Goal: Contribute content

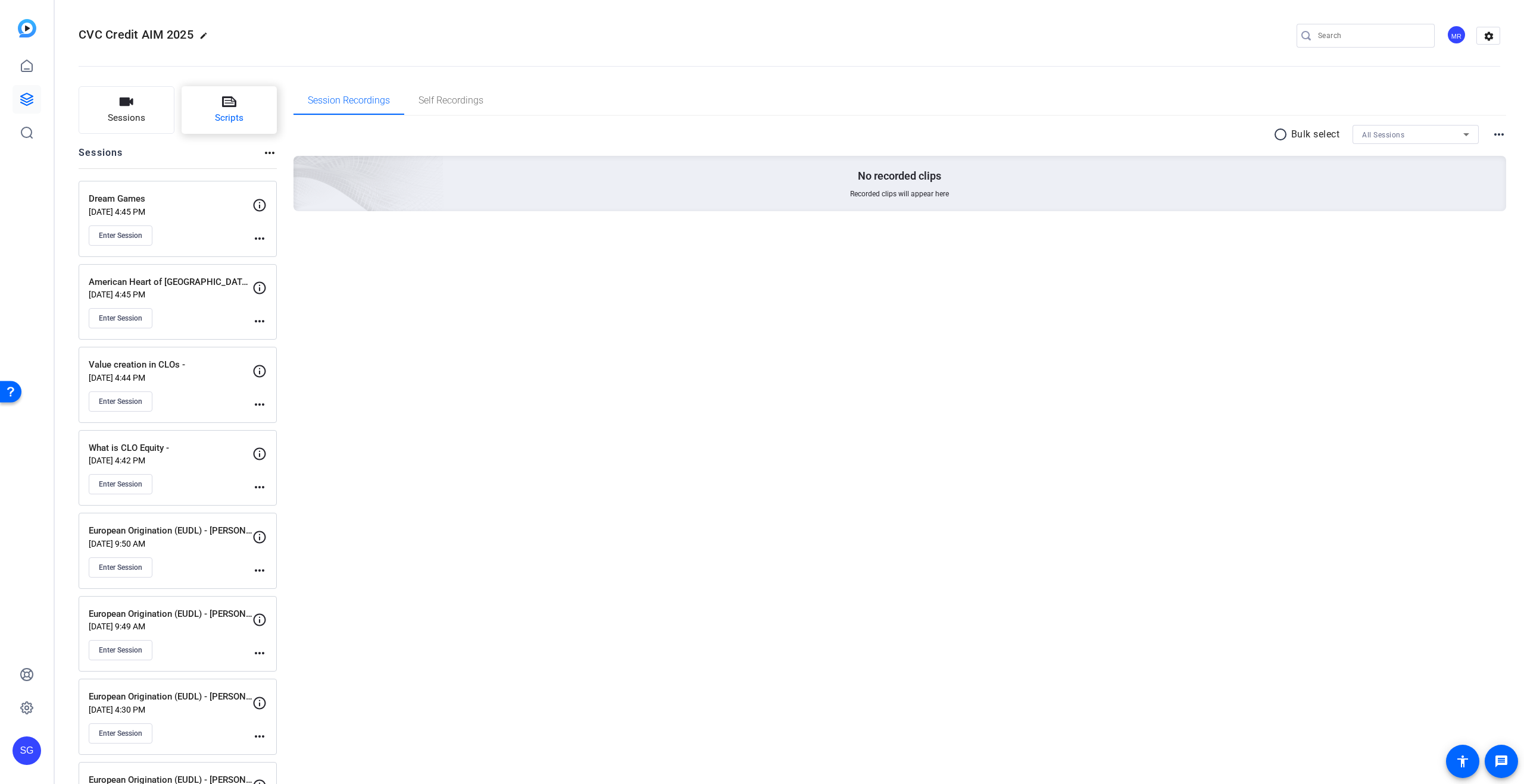
click at [235, 106] on button "Scripts" at bounding box center [229, 111] width 96 height 48
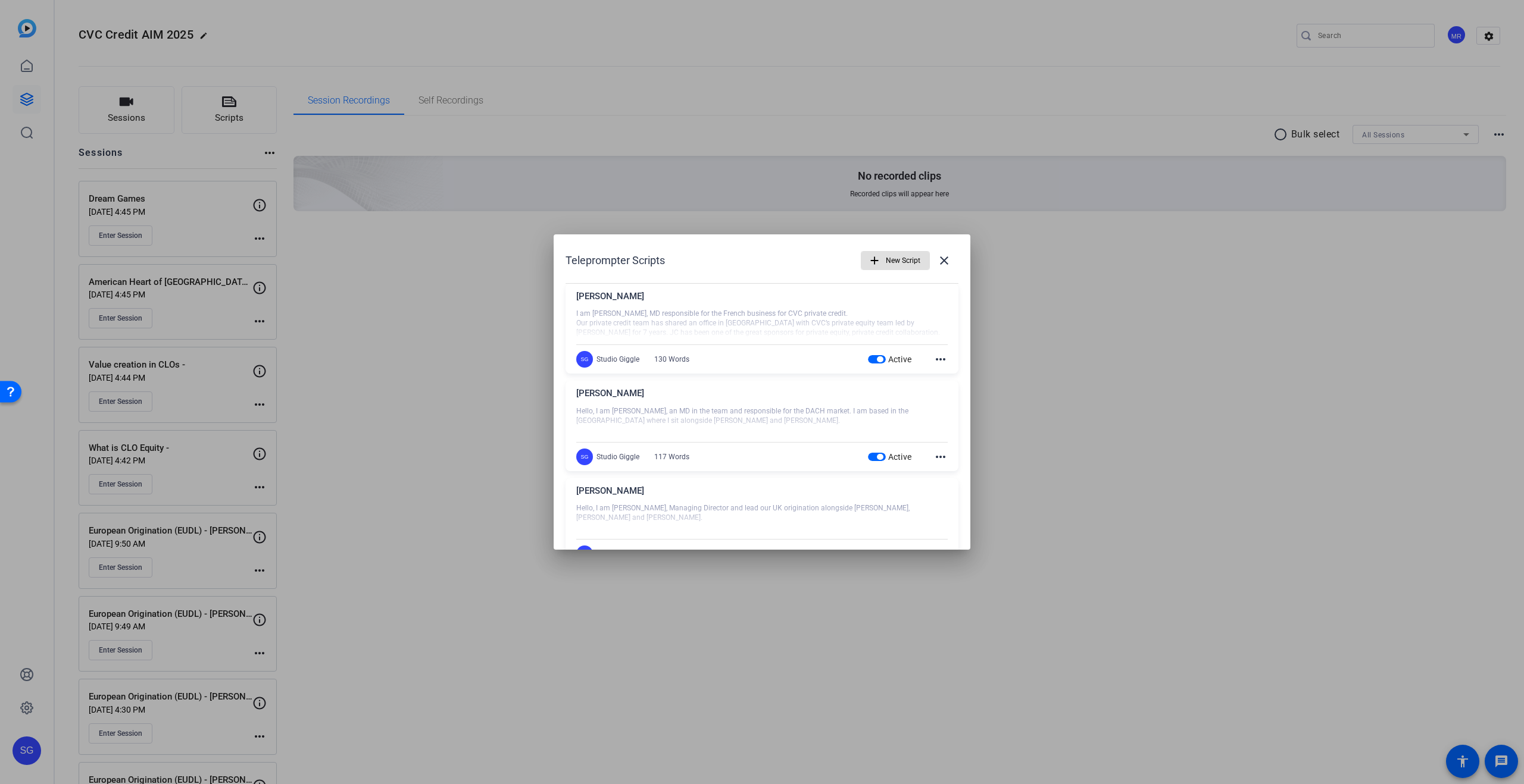
click at [891, 265] on span "New Script" at bounding box center [903, 261] width 34 height 23
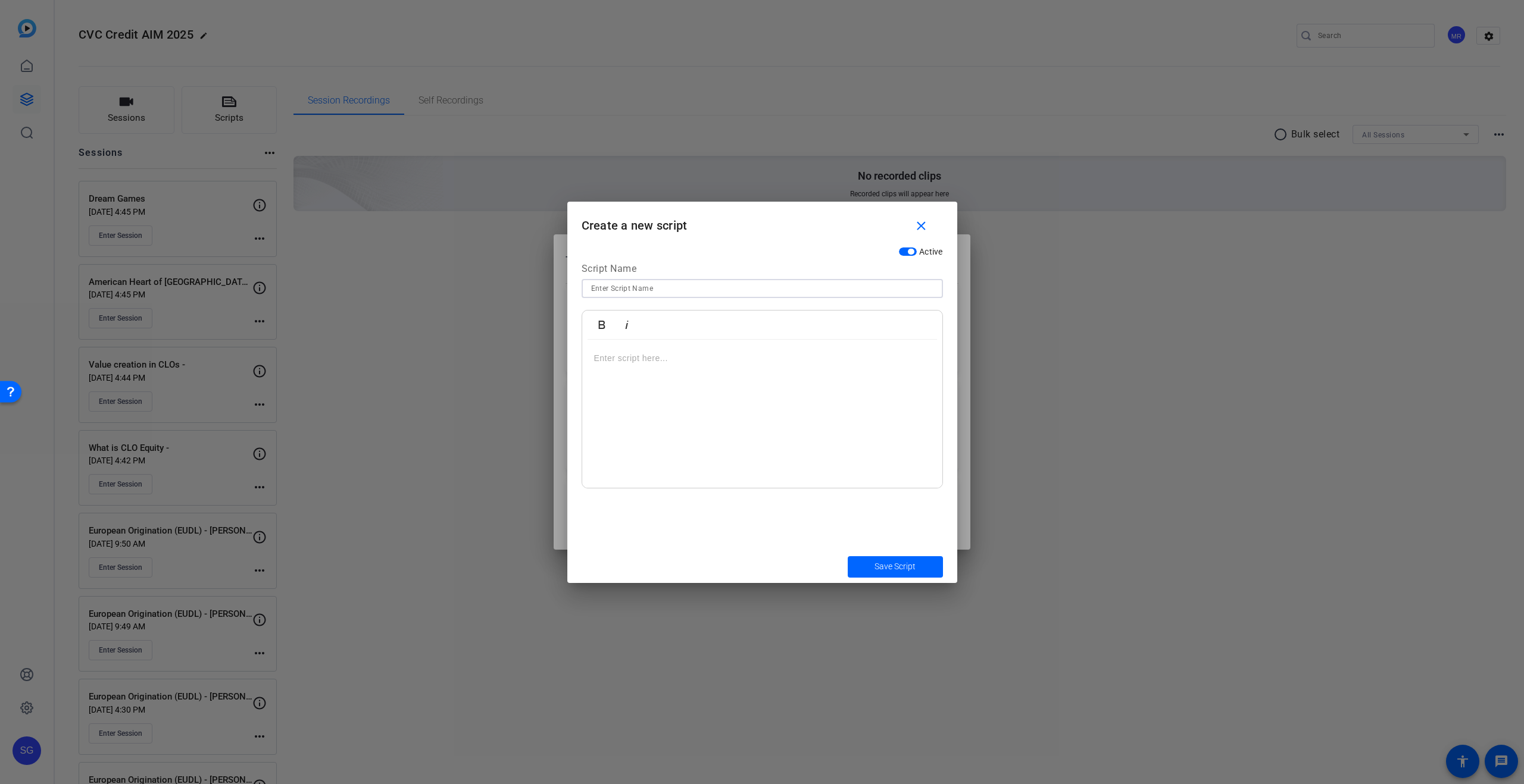
click at [695, 289] on input at bounding box center [762, 288] width 342 height 14
paste input "Hello, I am [PERSON_NAME], Managing Director in the team covering the Italian m…"
click at [732, 374] on div at bounding box center [762, 414] width 360 height 149
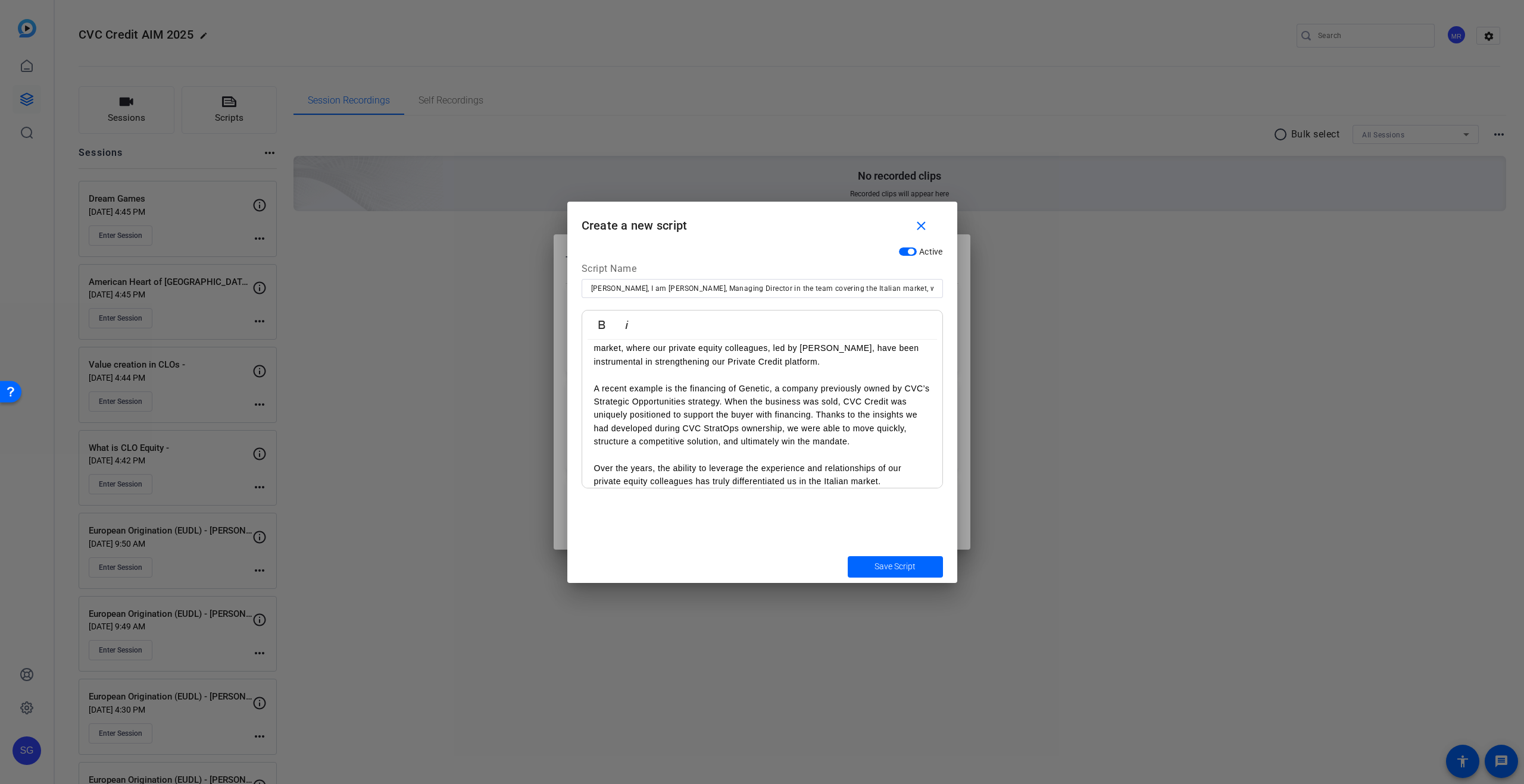
drag, startPoint x: 702, startPoint y: 291, endPoint x: 683, endPoint y: 290, distance: 19.0
click at [702, 291] on input "[PERSON_NAME], I am [PERSON_NAME], Managing Director in the team covering the I…" at bounding box center [762, 288] width 342 height 14
drag, startPoint x: 640, startPoint y: 290, endPoint x: 657, endPoint y: 293, distance: 17.3
click at [640, 290] on input "[PERSON_NAME], I am [PERSON_NAME], Managing Director in the team covering the I…" at bounding box center [762, 288] width 342 height 14
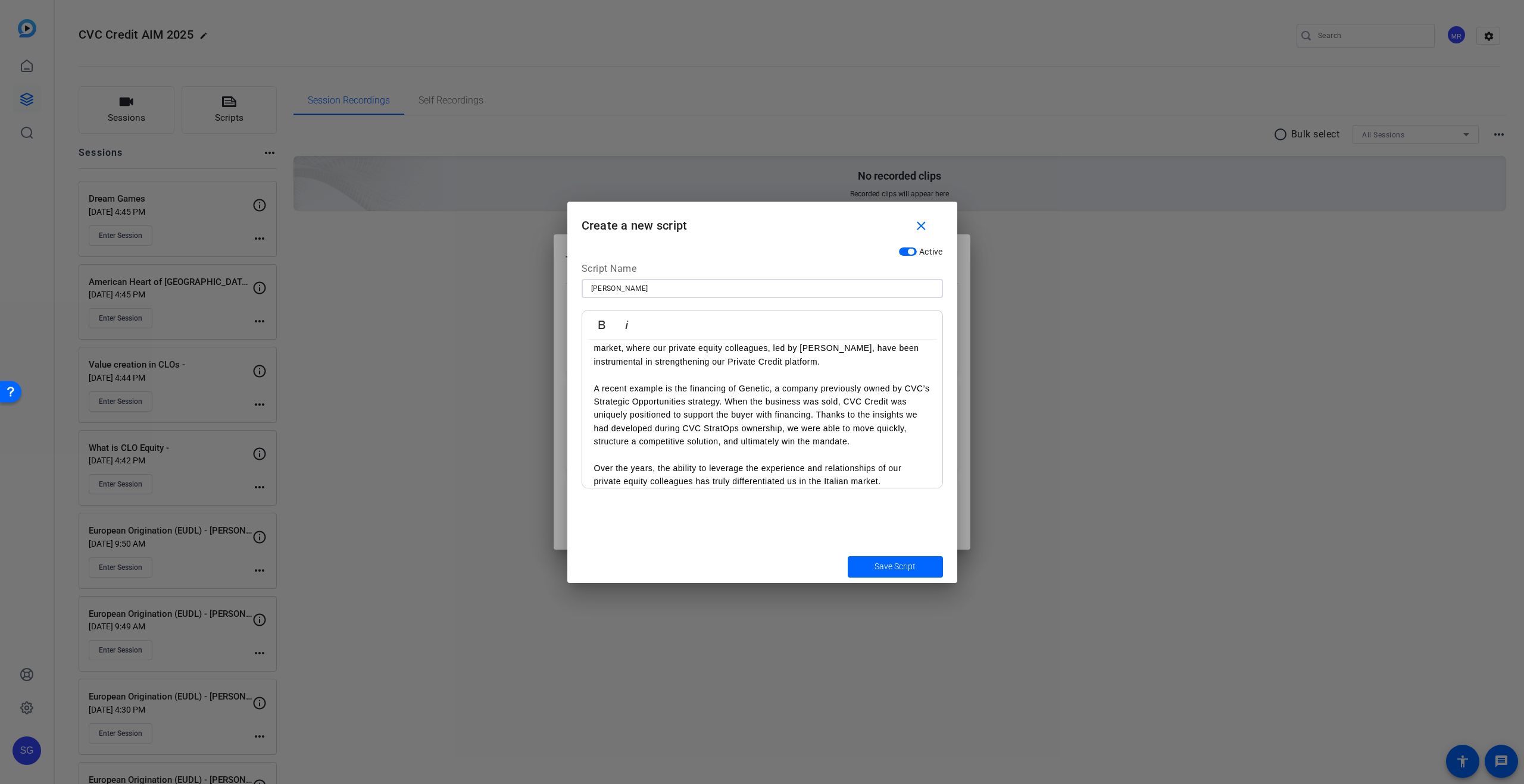
type input "[PERSON_NAME]"
click at [771, 370] on p at bounding box center [762, 375] width 336 height 13
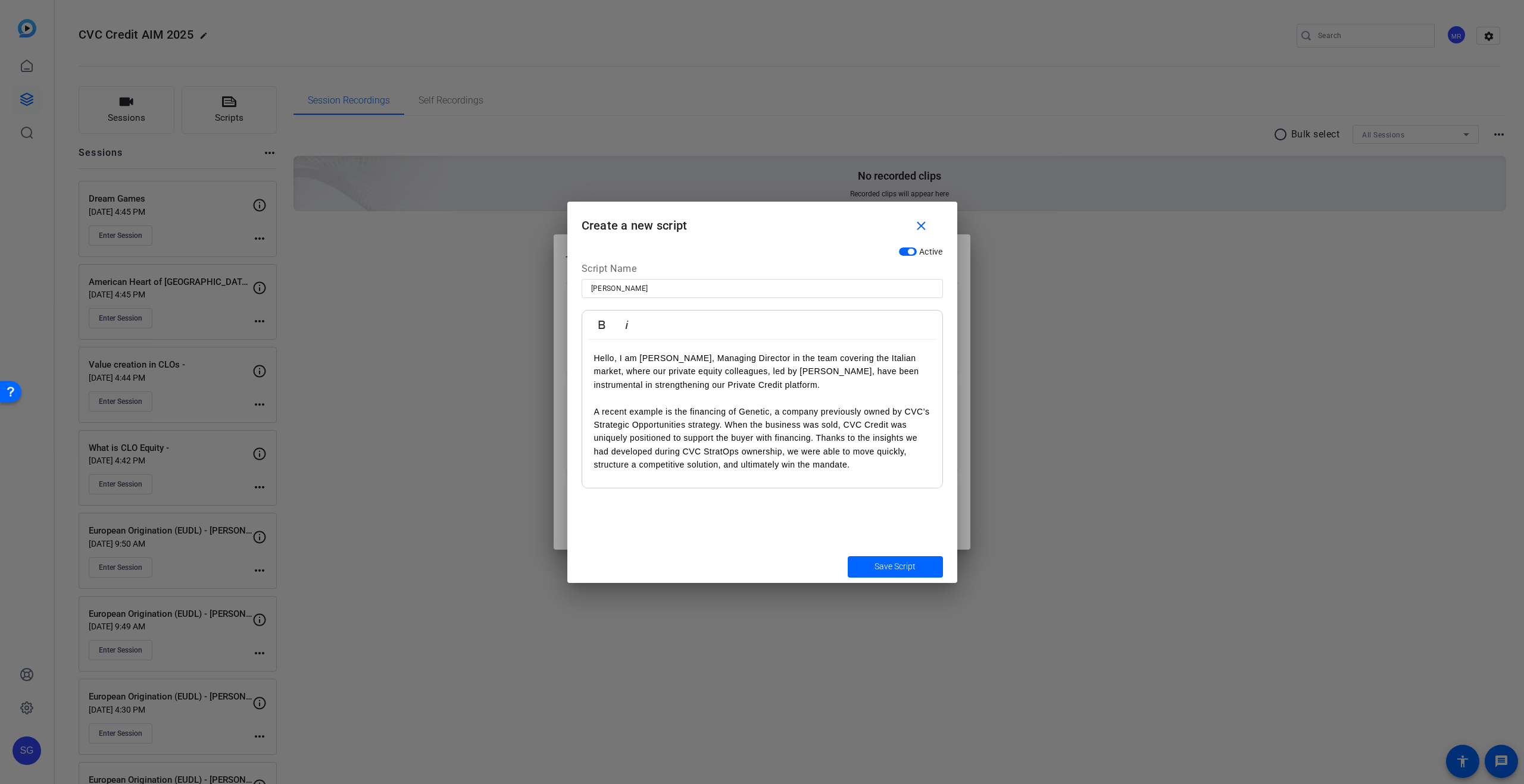
scroll to position [35, 0]
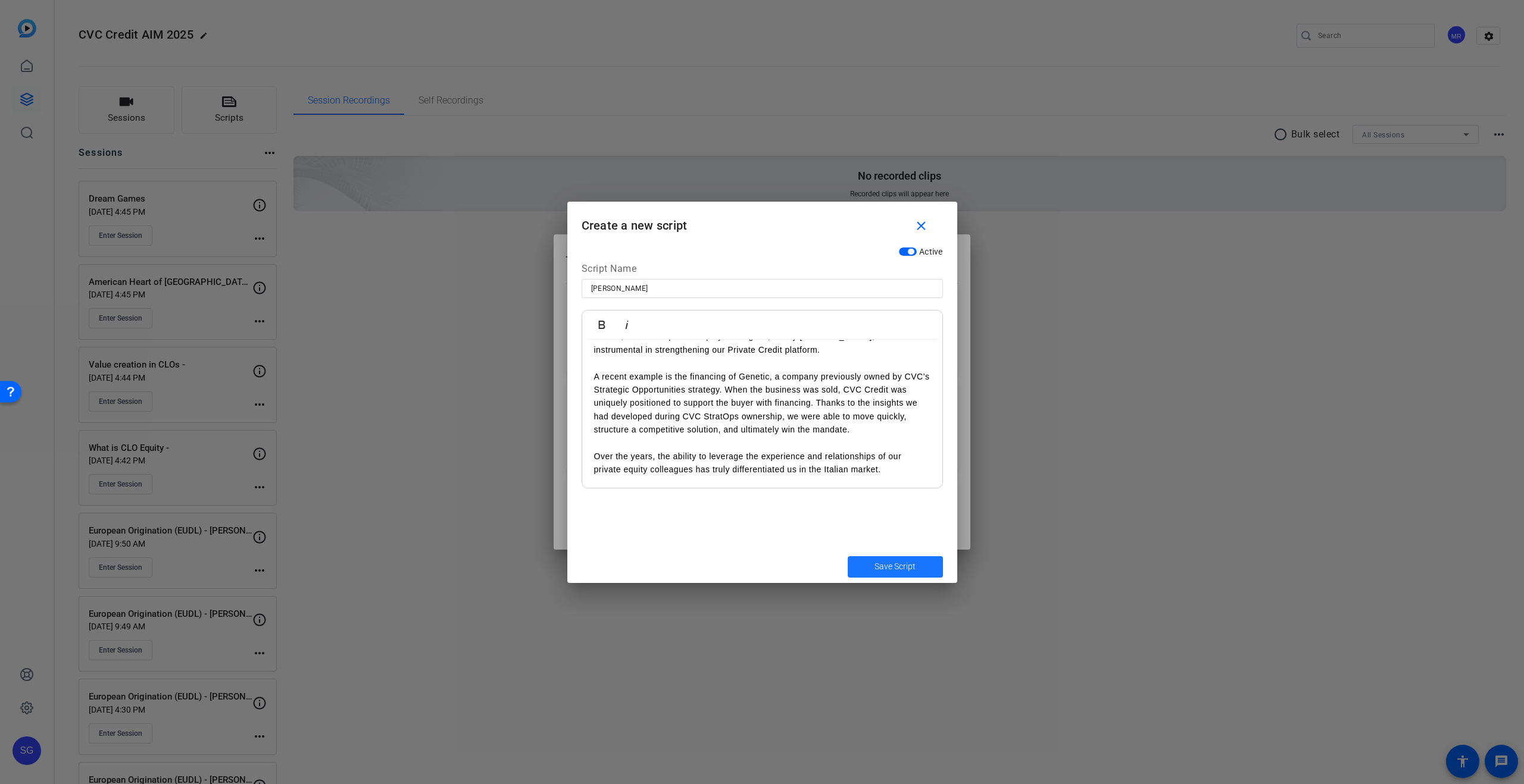
drag, startPoint x: 894, startPoint y: 568, endPoint x: 921, endPoint y: 636, distance: 73.2
click at [894, 568] on span "Save Script" at bounding box center [894, 566] width 41 height 12
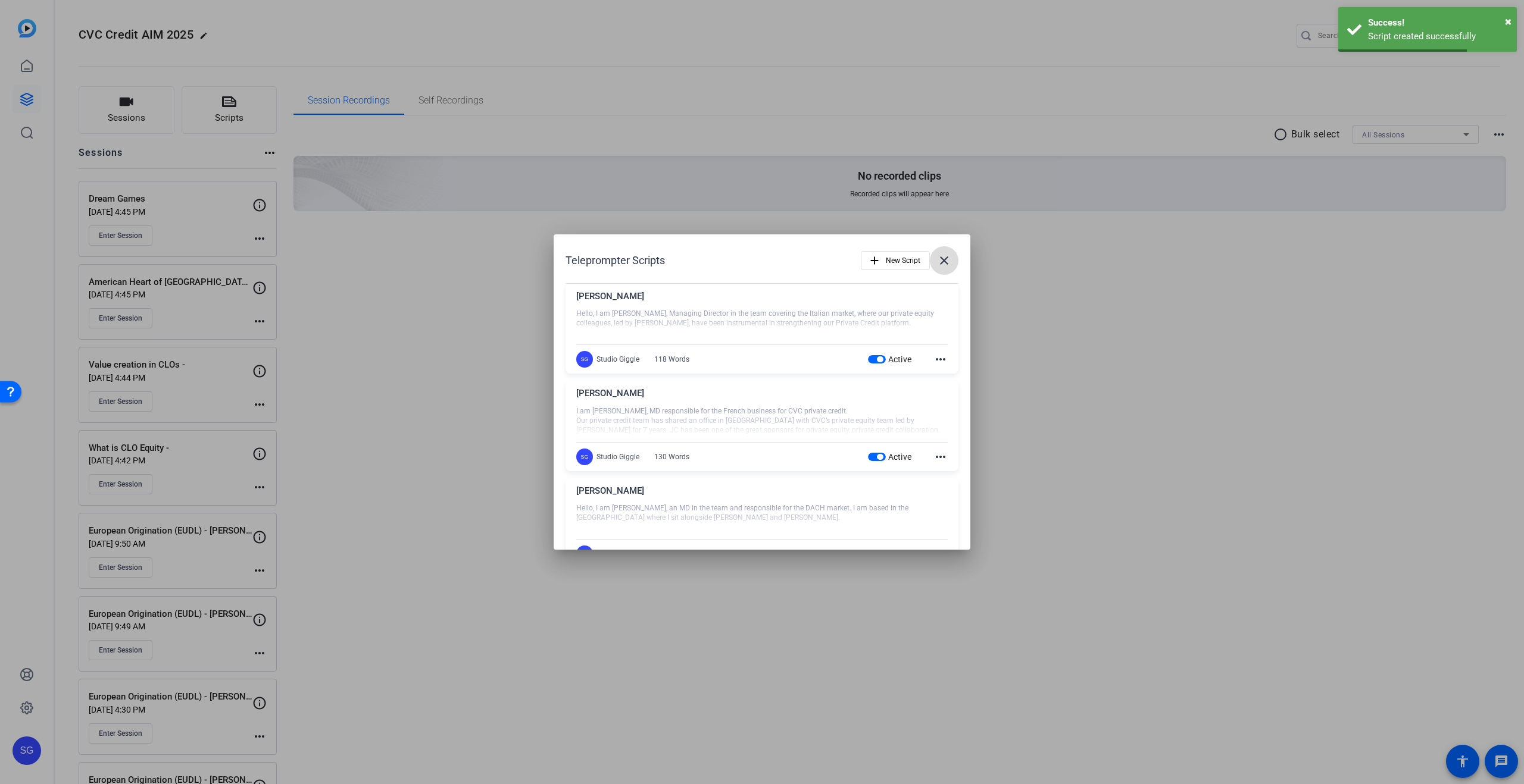
click at [945, 260] on mat-icon "close" at bounding box center [944, 260] width 14 height 14
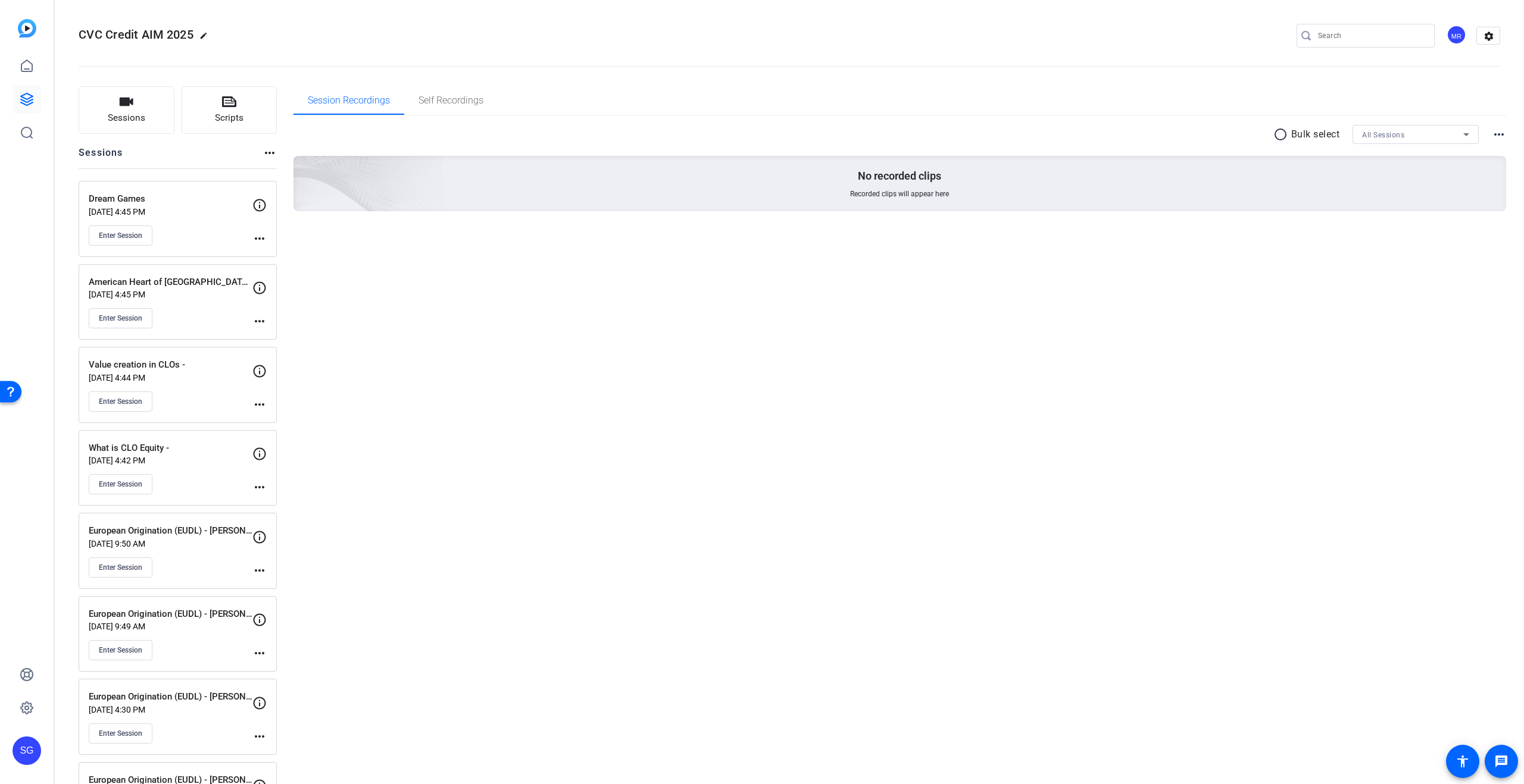
scroll to position [151, 0]
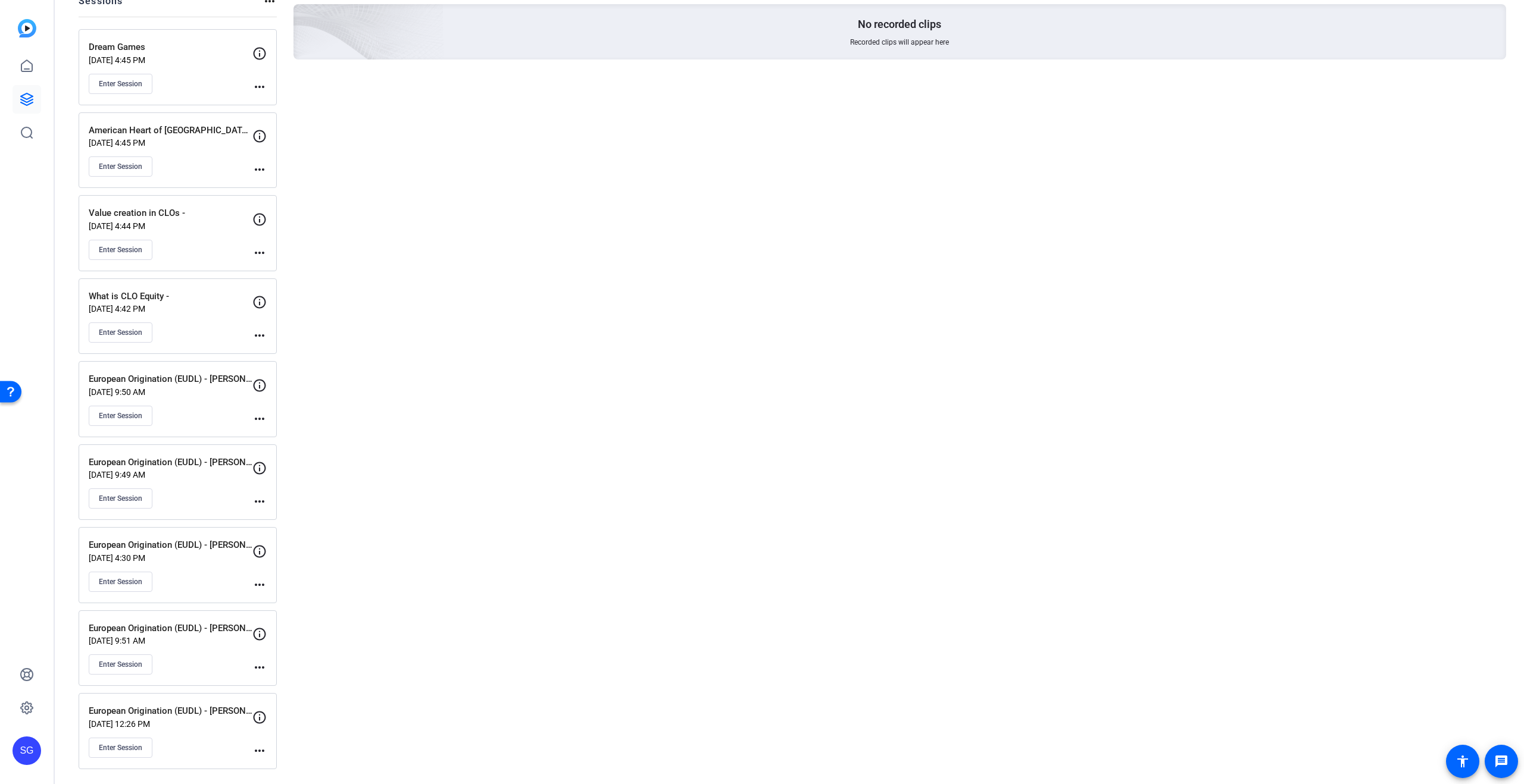
click at [259, 500] on mat-icon "more_horiz" at bounding box center [259, 501] width 14 height 14
drag, startPoint x: 304, startPoint y: 520, endPoint x: 324, endPoint y: 559, distance: 43.8
click at [304, 520] on span "Edit Session" at bounding box center [289, 519] width 54 height 14
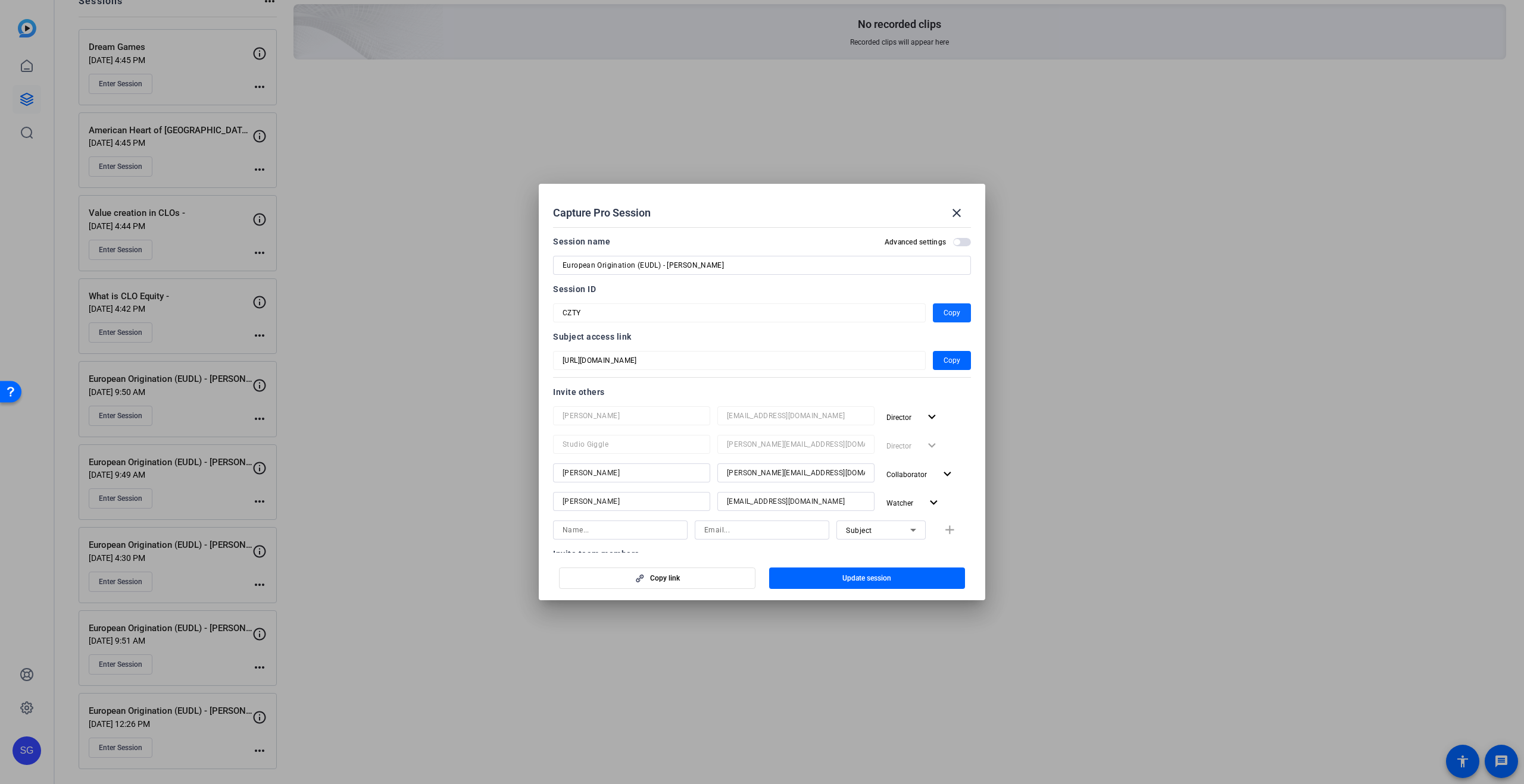
click at [957, 308] on span "Copy" at bounding box center [951, 312] width 16 height 14
drag, startPoint x: 960, startPoint y: 213, endPoint x: 956, endPoint y: 193, distance: 20.4
click at [960, 213] on mat-icon "close" at bounding box center [956, 212] width 14 height 14
